Goal: Task Accomplishment & Management: Use online tool/utility

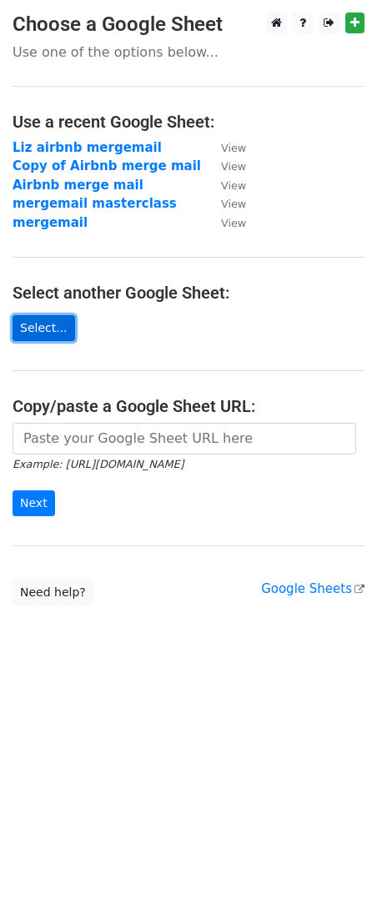
click at [31, 320] on link "Select..." at bounding box center [44, 328] width 63 height 26
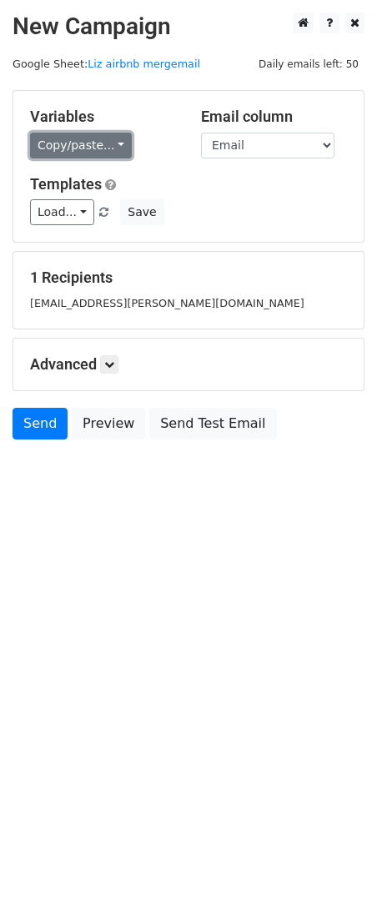
click at [103, 141] on link "Copy/paste..." at bounding box center [81, 146] width 102 height 26
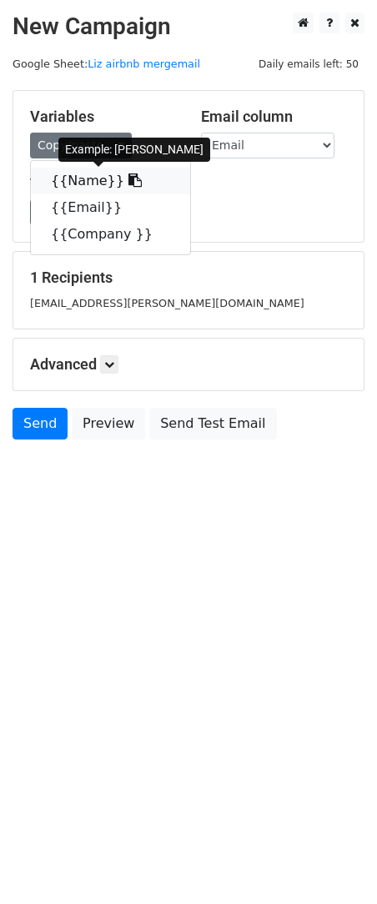
click at [49, 180] on link "{{Name}}" at bounding box center [110, 181] width 159 height 27
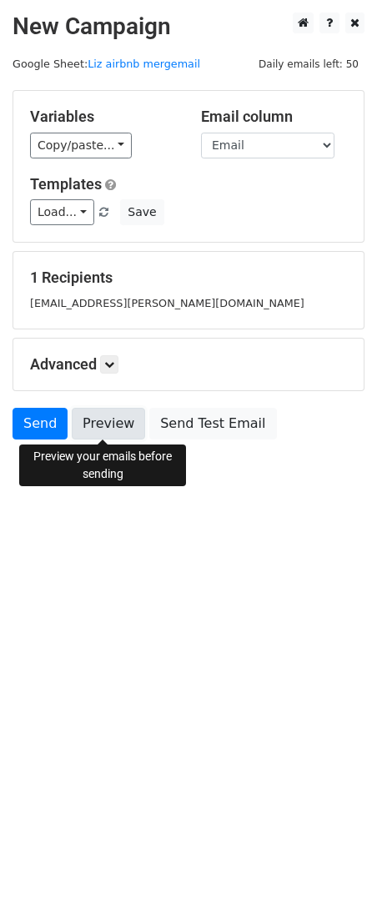
click at [113, 430] on link "Preview" at bounding box center [108, 424] width 73 height 32
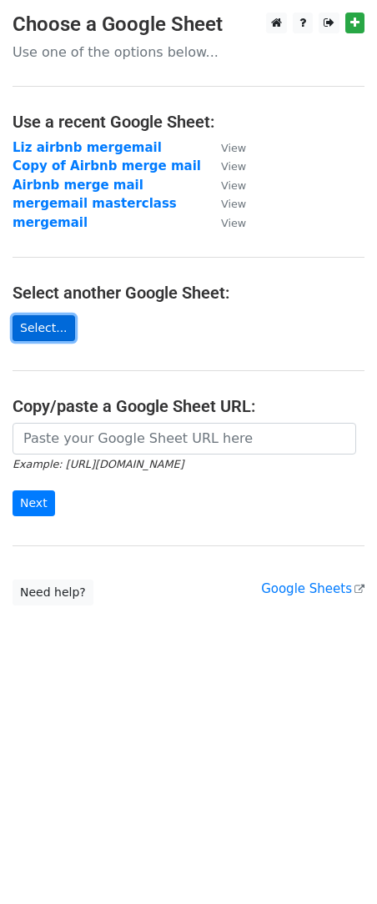
click at [51, 320] on link "Select..." at bounding box center [44, 328] width 63 height 26
click at [36, 317] on link "Select..." at bounding box center [44, 328] width 63 height 26
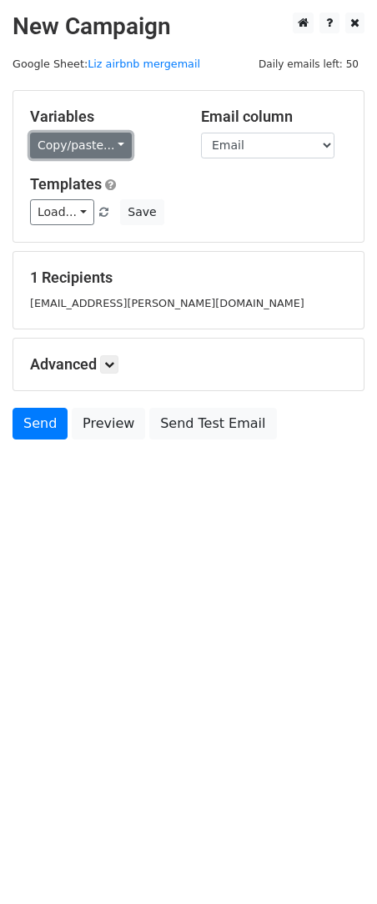
click at [85, 143] on link "Copy/paste..." at bounding box center [81, 146] width 102 height 26
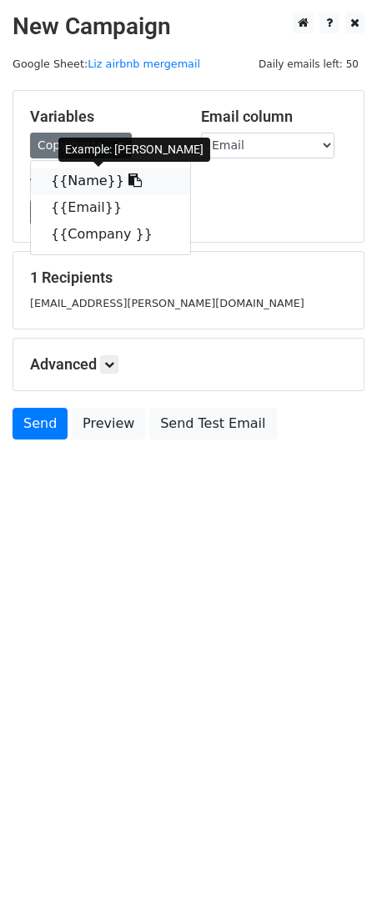
click at [84, 183] on link "{{Name}}" at bounding box center [110, 181] width 159 height 27
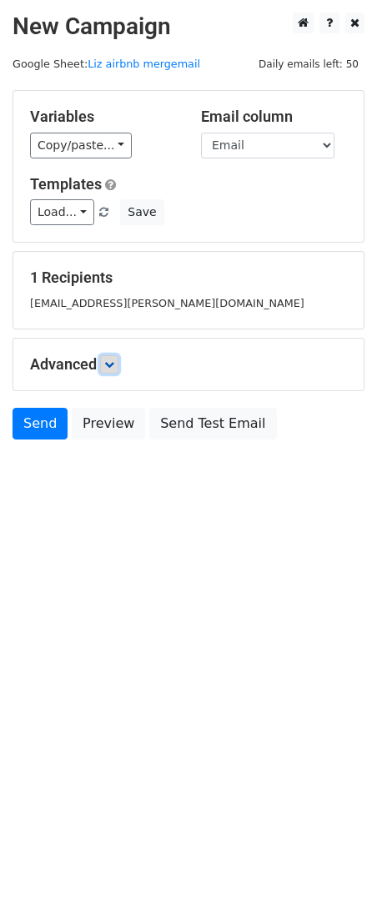
click at [109, 359] on icon at bounding box center [109, 364] width 10 height 10
